Goal: Book appointment/travel/reservation

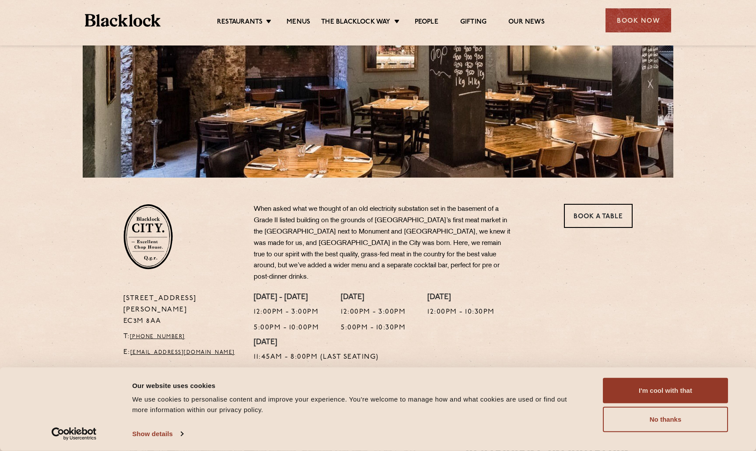
scroll to position [148, 0]
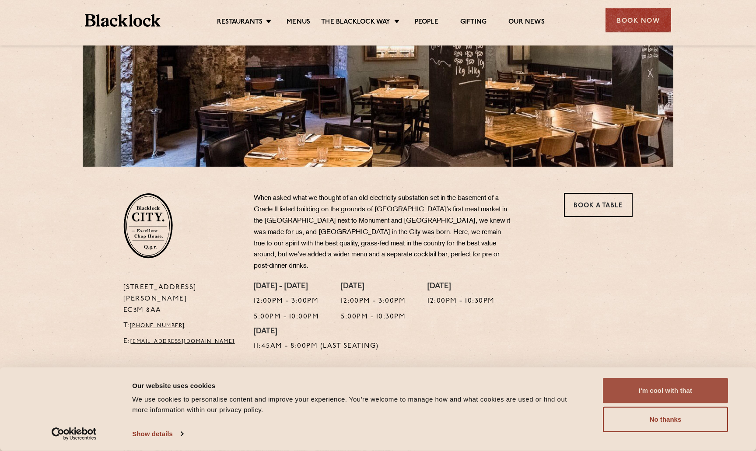
click at [619, 384] on button "I'm cool with that" at bounding box center [665, 390] width 125 height 25
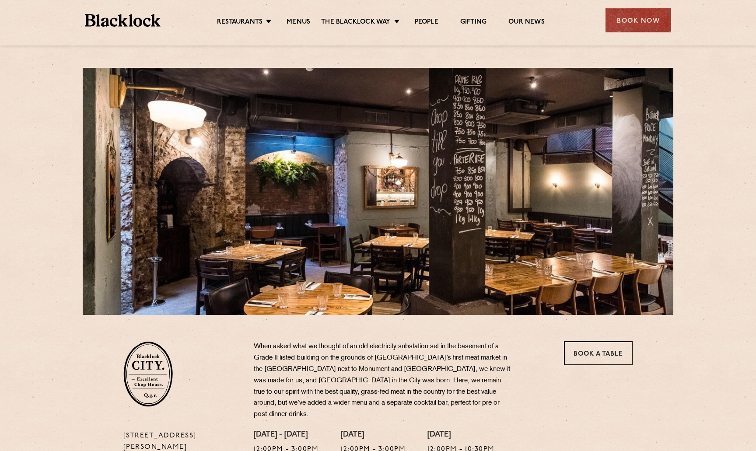
scroll to position [0, 0]
click at [294, 17] on ul "Restaurants Soho City Shoreditch Covent Garden Canary Wharf Manchester Birmingh…" at bounding box center [381, 21] width 440 height 14
click at [299, 25] on link "Menus" at bounding box center [298, 23] width 24 height 10
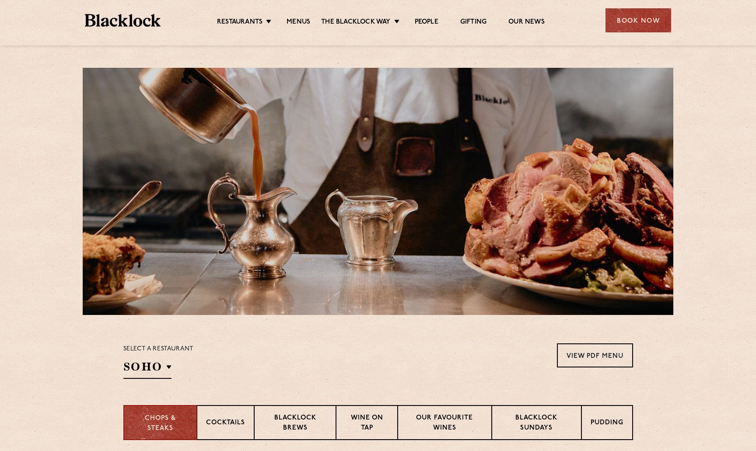
click at [130, 17] on img at bounding box center [123, 20] width 76 height 13
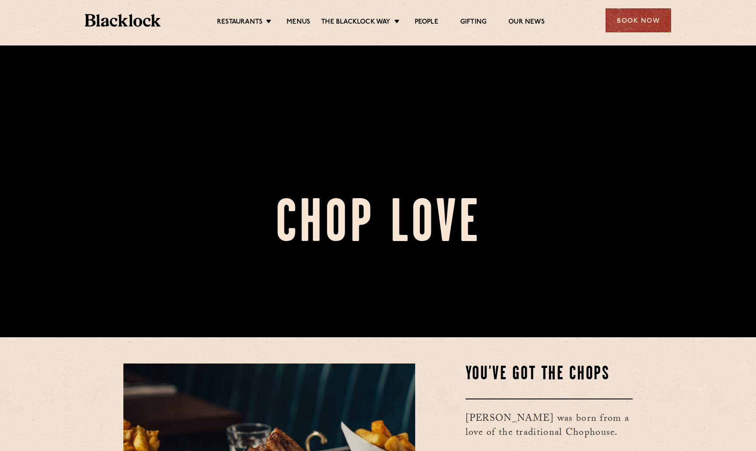
scroll to position [94, 0]
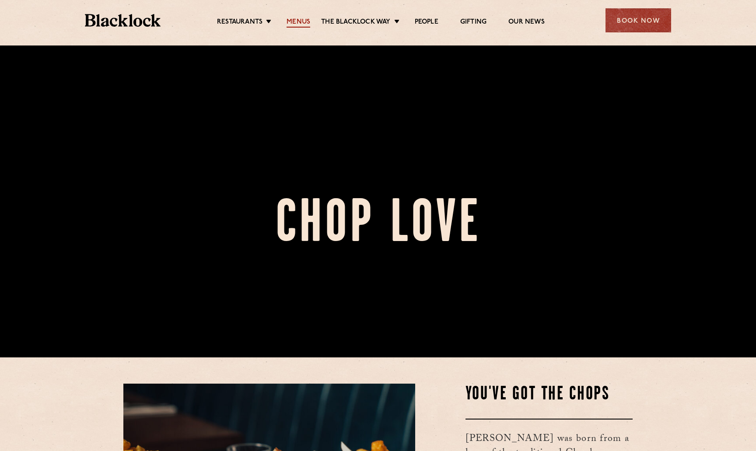
drag, startPoint x: 283, startPoint y: 17, endPoint x: 288, endPoint y: 17, distance: 5.3
click at [283, 17] on ul "Restaurants Soho City Shoreditch Covent Garden Canary Wharf Manchester Birmingh…" at bounding box center [381, 21] width 440 height 14
click at [299, 21] on link "Menus" at bounding box center [298, 23] width 24 height 10
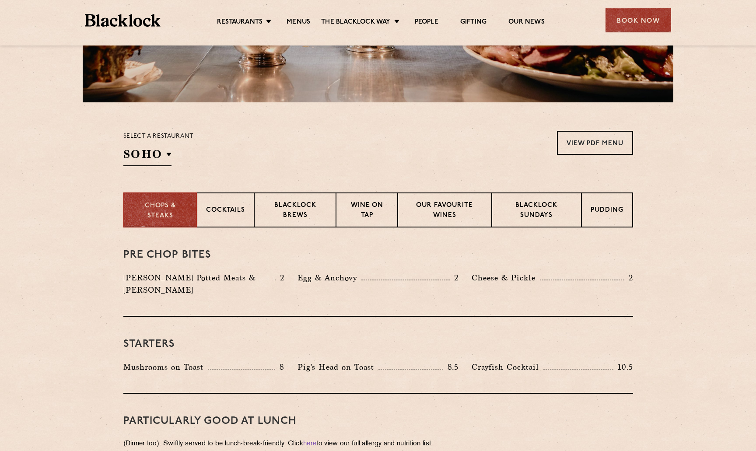
scroll to position [216, 0]
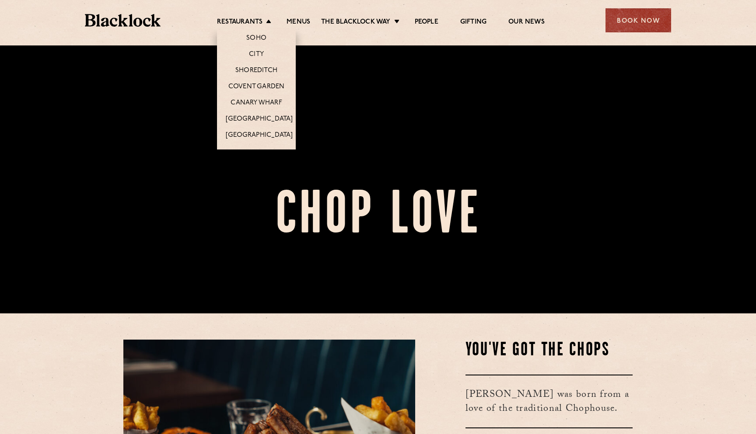
scroll to position [119, 0]
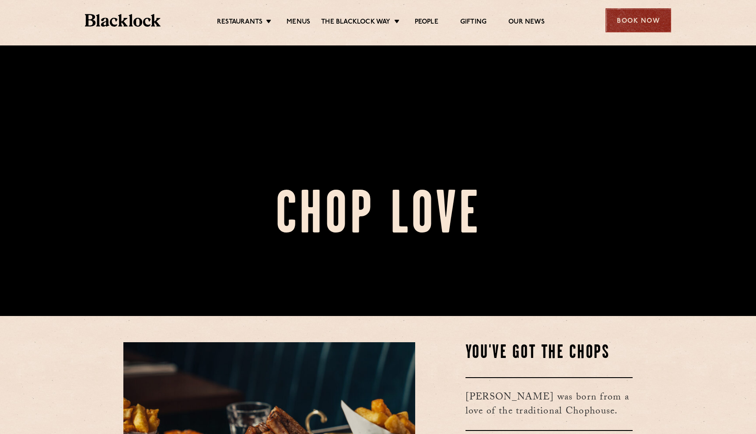
click at [622, 16] on div "Book Now" at bounding box center [638, 20] width 66 height 24
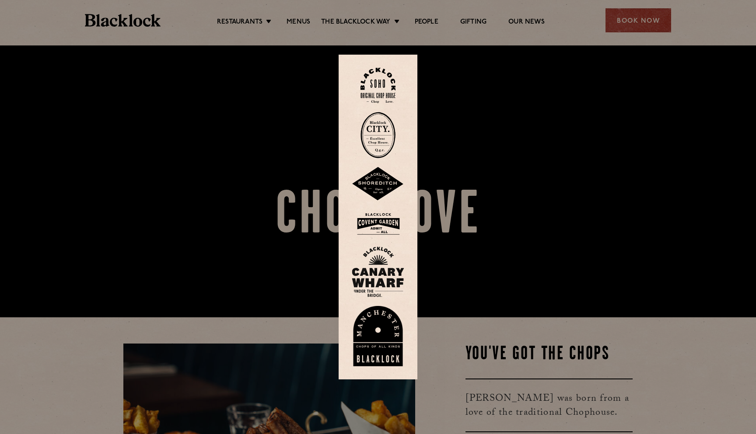
scroll to position [124, 0]
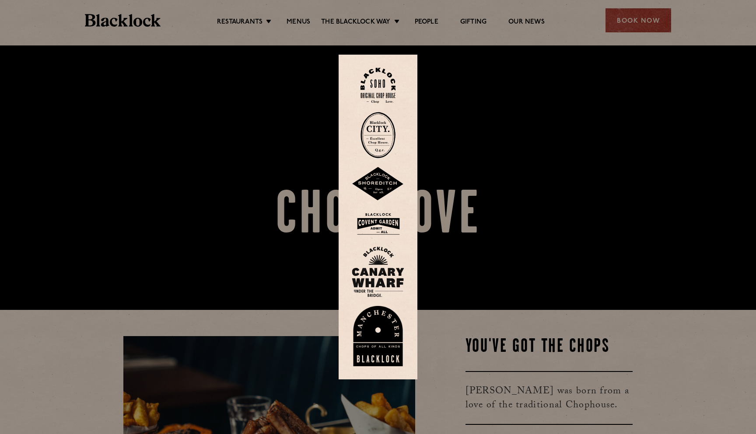
click at [391, 136] on img at bounding box center [377, 135] width 35 height 46
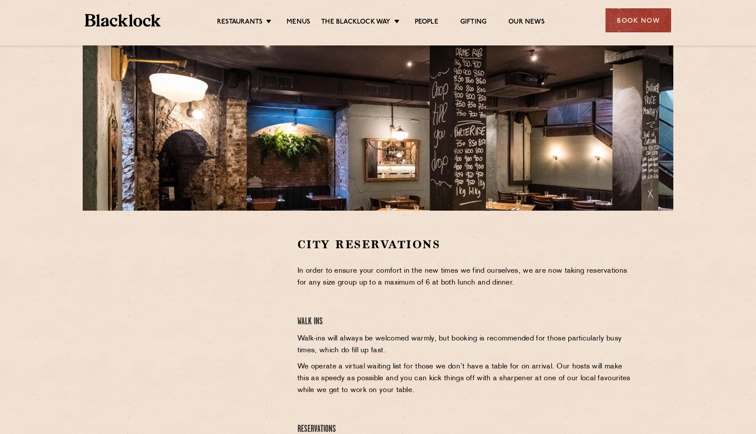
scroll to position [129, 0]
